Goal: Information Seeking & Learning: Learn about a topic

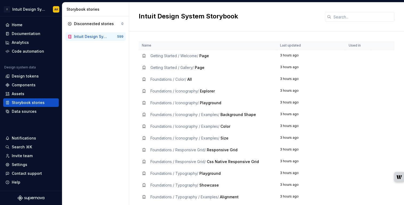
click at [182, 68] on span "Getting Started / Gallery /" at bounding box center [172, 67] width 43 height 5
click at [228, 68] on div "Getting Started / Gallery / Page" at bounding box center [208, 67] width 132 height 5
click at [177, 69] on span "Getting Started / Gallery /" at bounding box center [172, 67] width 43 height 5
click at [201, 65] on span "Page" at bounding box center [200, 67] width 10 height 5
click at [201, 70] on div "Getting Started / Gallery / Page" at bounding box center [178, 67] width 54 height 5
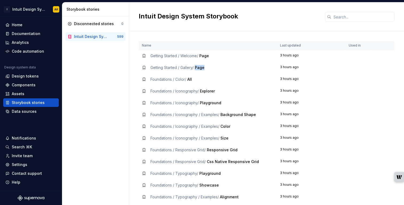
click at [201, 70] on div "Getting Started / Gallery / Page" at bounding box center [178, 67] width 54 height 5
click at [155, 69] on span "Getting Started / Gallery /" at bounding box center [172, 67] width 43 height 5
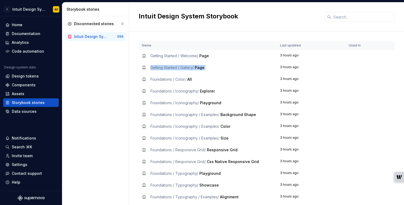
click at [155, 69] on span "Getting Started / Gallery /" at bounding box center [172, 67] width 43 height 5
click at [230, 73] on td "Getting Started / Gallery / Page" at bounding box center [208, 68] width 138 height 12
click at [196, 67] on div "Getting Started / Gallery / Page" at bounding box center [178, 67] width 54 height 5
click at [198, 67] on span "Page" at bounding box center [200, 67] width 10 height 5
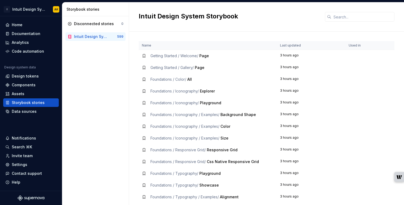
click at [198, 67] on span "Page" at bounding box center [200, 67] width 10 height 5
click at [191, 74] on td "Foundations / Color / All" at bounding box center [208, 80] width 138 height 12
click at [186, 83] on td "Foundations / Color / All" at bounding box center [208, 80] width 138 height 12
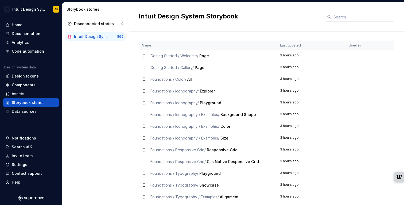
click at [187, 99] on td "Foundations / Iconography / Playground" at bounding box center [208, 103] width 138 height 12
click at [186, 110] on td "Foundations / Iconography / Examples / Background Shape" at bounding box center [208, 115] width 138 height 12
click at [24, 112] on div "Data sources" at bounding box center [24, 111] width 25 height 5
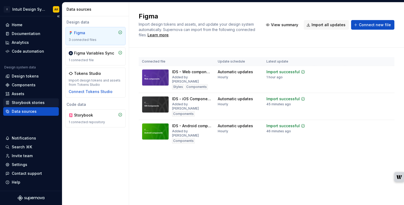
click at [21, 103] on div "Storybook stories" at bounding box center [28, 102] width 33 height 5
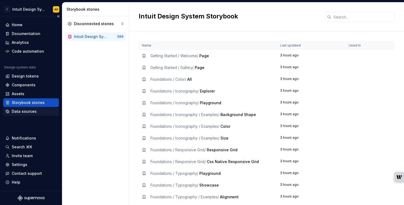
click at [22, 110] on div "Data sources" at bounding box center [24, 111] width 25 height 5
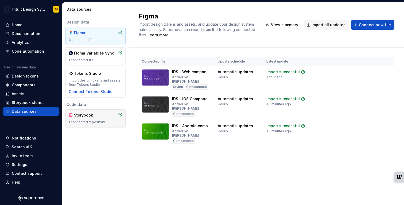
click at [79, 123] on div "1 connected repository" at bounding box center [96, 122] width 54 height 4
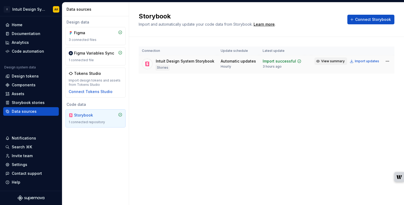
click at [335, 62] on span "View summary" at bounding box center [333, 61] width 24 height 4
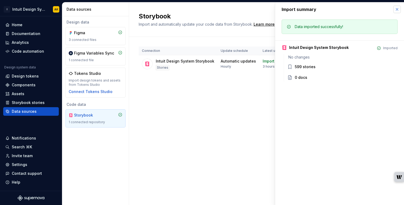
click at [399, 9] on button "button" at bounding box center [397, 9] width 7 height 7
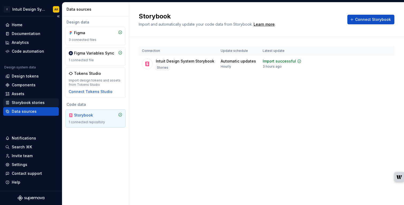
click at [34, 102] on div "Storybook stories" at bounding box center [28, 102] width 33 height 5
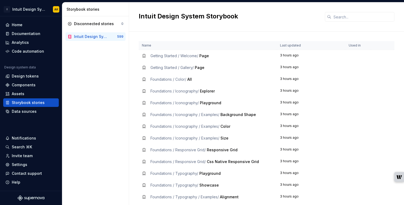
click at [162, 91] on span "Foundations / Iconography /" at bounding box center [175, 91] width 48 height 5
click at [163, 91] on span "Foundations / Iconography /" at bounding box center [175, 91] width 48 height 5
click at [204, 94] on td "Foundations / Iconography / Explorer" at bounding box center [208, 91] width 138 height 12
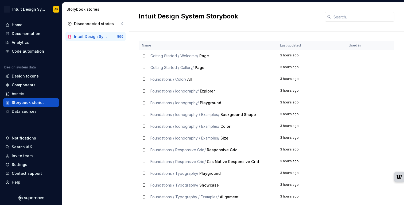
click at [207, 94] on td "Foundations / Iconography / Explorer" at bounding box center [208, 91] width 138 height 12
click at [182, 141] on td "Foundations / Iconography / Examples / Size" at bounding box center [208, 138] width 138 height 12
click at [160, 165] on td "Foundations / Responsive Grid / Css Native Responsive Grid" at bounding box center [208, 162] width 138 height 12
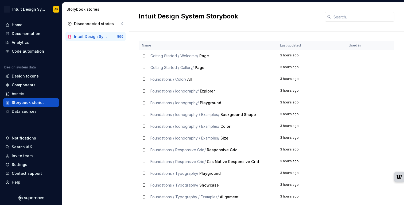
click at [167, 159] on span "Foundations / Responsive Grid /" at bounding box center [178, 161] width 55 height 5
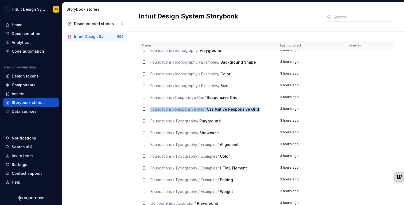
scroll to position [55, 0]
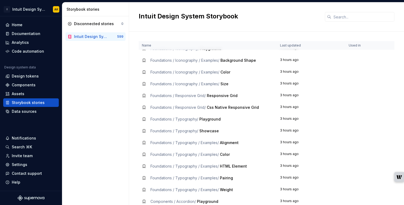
click at [183, 143] on span "Foundations / Typography / Examples /" at bounding box center [185, 142] width 68 height 5
click at [23, 37] on div "Documentation" at bounding box center [31, 33] width 56 height 9
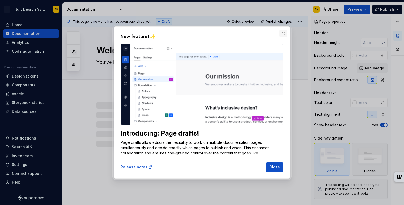
click at [284, 36] on button "button" at bounding box center [283, 33] width 7 height 7
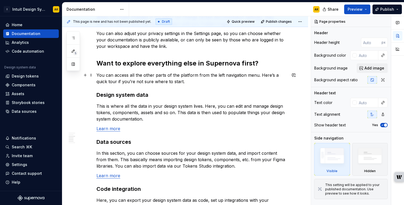
scroll to position [327, 0]
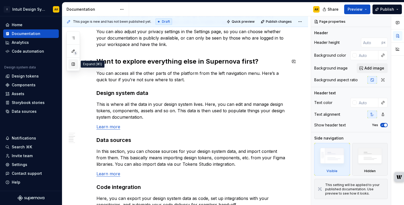
click at [74, 64] on button "button" at bounding box center [73, 64] width 10 height 10
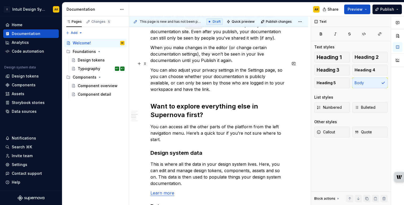
click at [179, 73] on p "You can also adjust your privacy settings in the Settings page, so you can choo…" at bounding box center [219, 80] width 136 height 26
click at [400, 34] on button "button" at bounding box center [398, 36] width 10 height 10
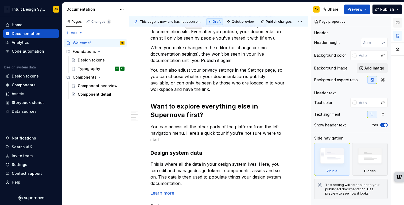
click at [398, 24] on icon "button" at bounding box center [398, 23] width 4 height 4
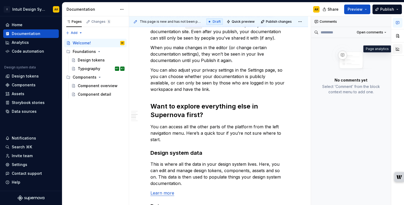
click at [399, 49] on button "button" at bounding box center [398, 49] width 10 height 10
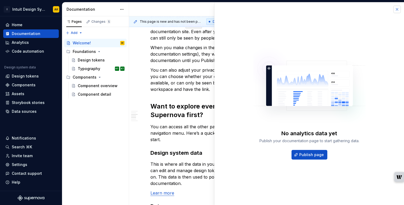
click at [398, 9] on button "button" at bounding box center [397, 9] width 7 height 7
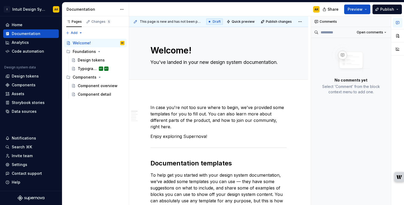
type textarea "*"
